Goal: Transaction & Acquisition: Book appointment/travel/reservation

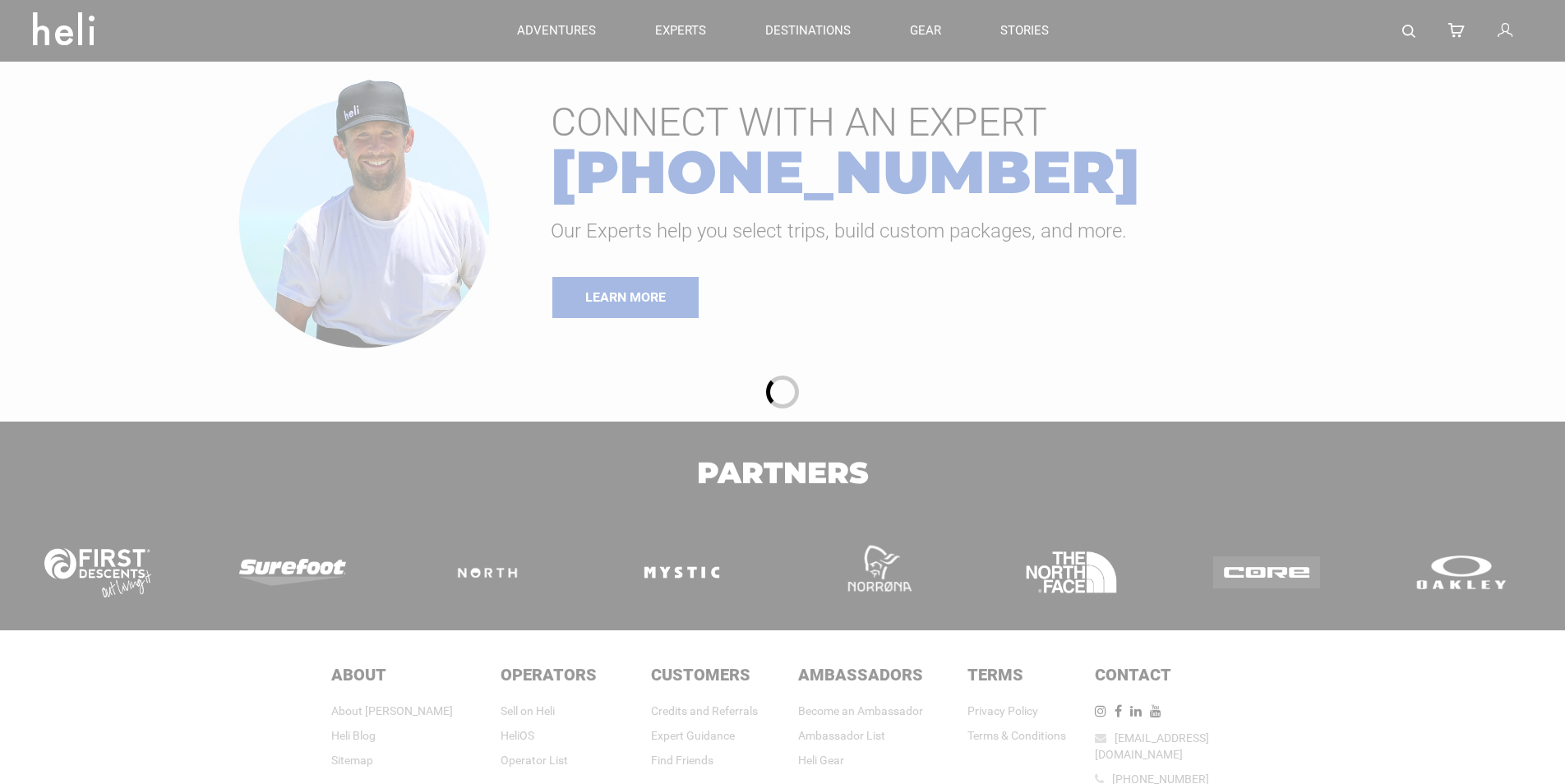
type input "Heli Skiing"
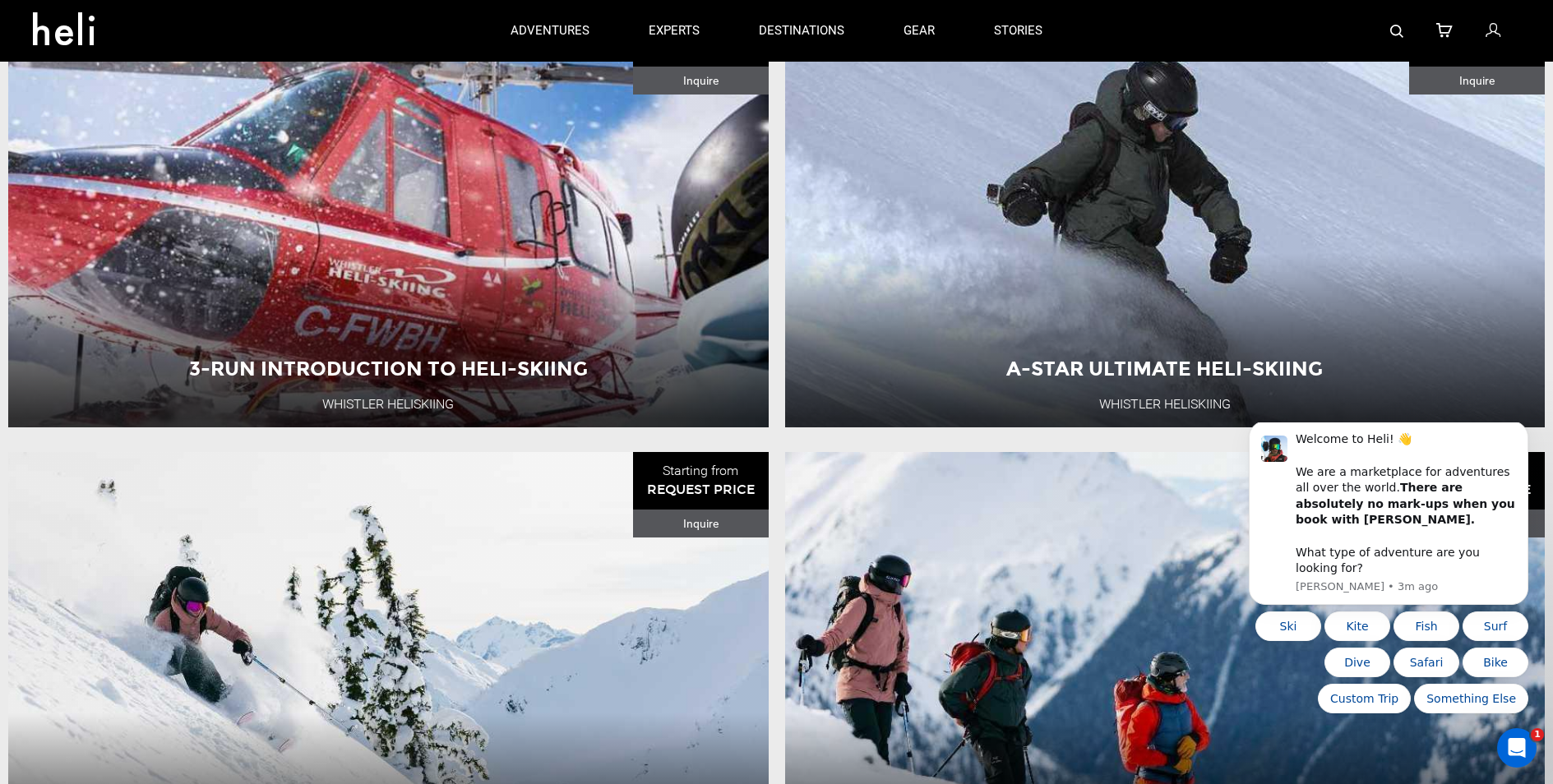
scroll to position [575, 0]
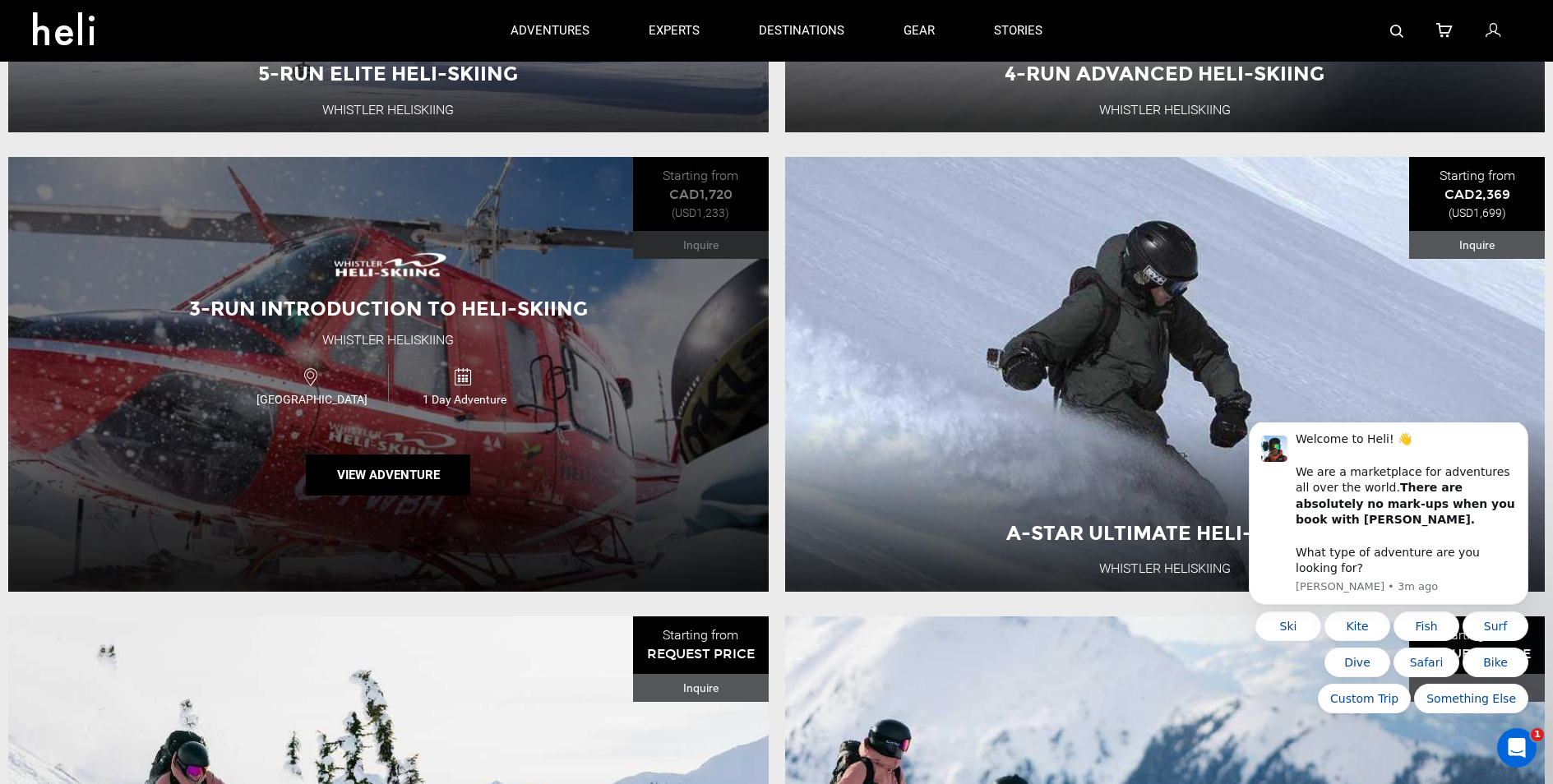
click at [565, 364] on div "Canada 1 Day Adventure" at bounding box center [388, 386] width 456 height 55
